Goal: Information Seeking & Learning: Learn about a topic

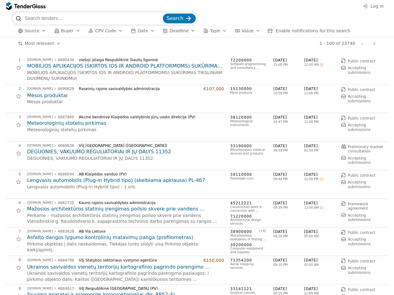
click at [197, 148] on div "VšĮ [GEOGRAPHIC_DATA] ([GEOGRAPHIC_DATA])" at bounding box center [149, 146] width 140 height 4
click at [373, 6] on span "Log in" at bounding box center [376, 6] width 13 height 5
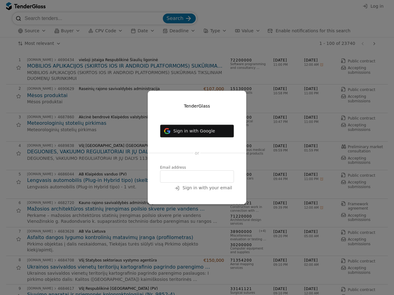
click at [31, 31] on div at bounding box center [197, 147] width 394 height 295
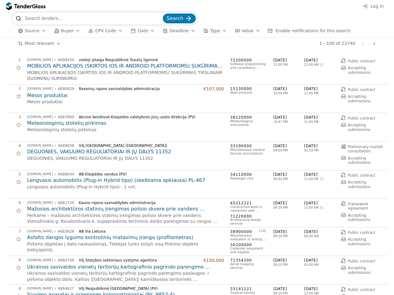
click at [101, 31] on span "CPV Code" at bounding box center [105, 30] width 21 height 5
click at [138, 31] on span "Date" at bounding box center [143, 30] width 10 height 5
click at [171, 31] on span "Deadline" at bounding box center [178, 30] width 19 height 5
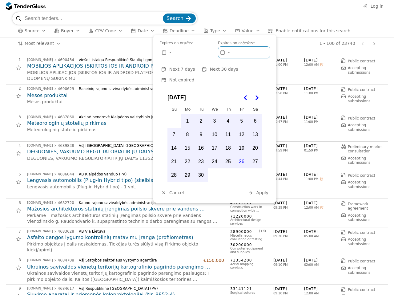
click at [210, 31] on span "Type" at bounding box center [215, 30] width 10 height 5
